Goal: Navigation & Orientation: Find specific page/section

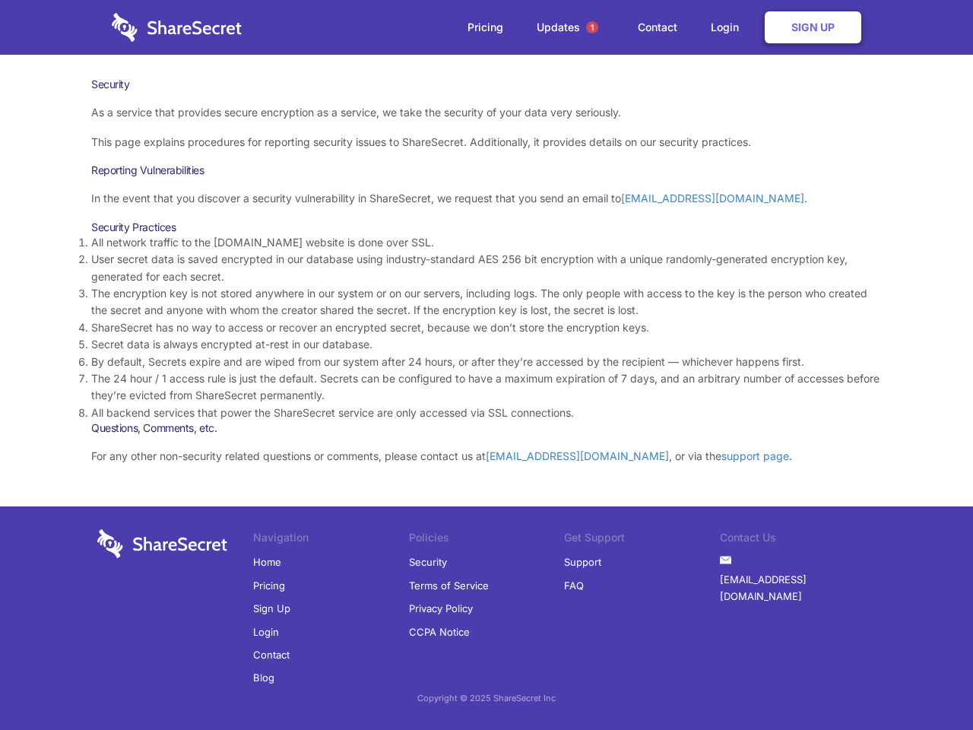
click at [486, 365] on li "By default, Secrets expire and are wiped from our system after 24 hours, or aft…" at bounding box center [486, 361] width 791 height 17
click at [592, 27] on span "1" at bounding box center [592, 27] width 12 height 12
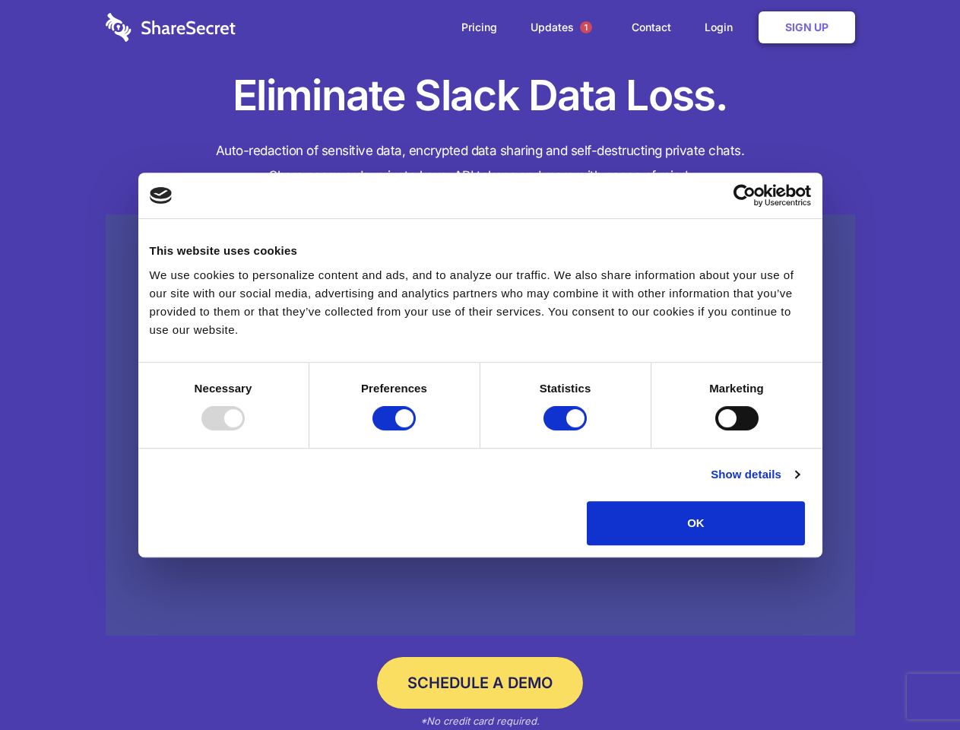
click at [245, 430] on div at bounding box center [222, 418] width 43 height 24
click at [416, 430] on input "Preferences" at bounding box center [393, 418] width 43 height 24
checkbox input "false"
click at [567, 430] on input "Statistics" at bounding box center [565, 418] width 43 height 24
checkbox input "false"
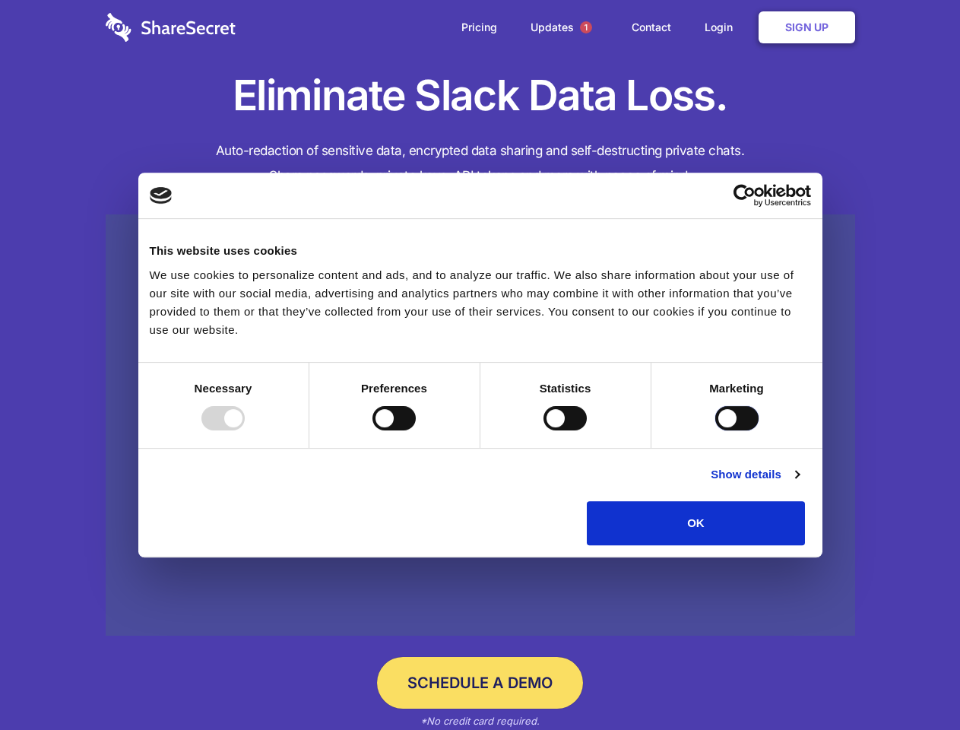
click at [715, 430] on input "Marketing" at bounding box center [736, 418] width 43 height 24
checkbox input "true"
